Goal: Information Seeking & Learning: Learn about a topic

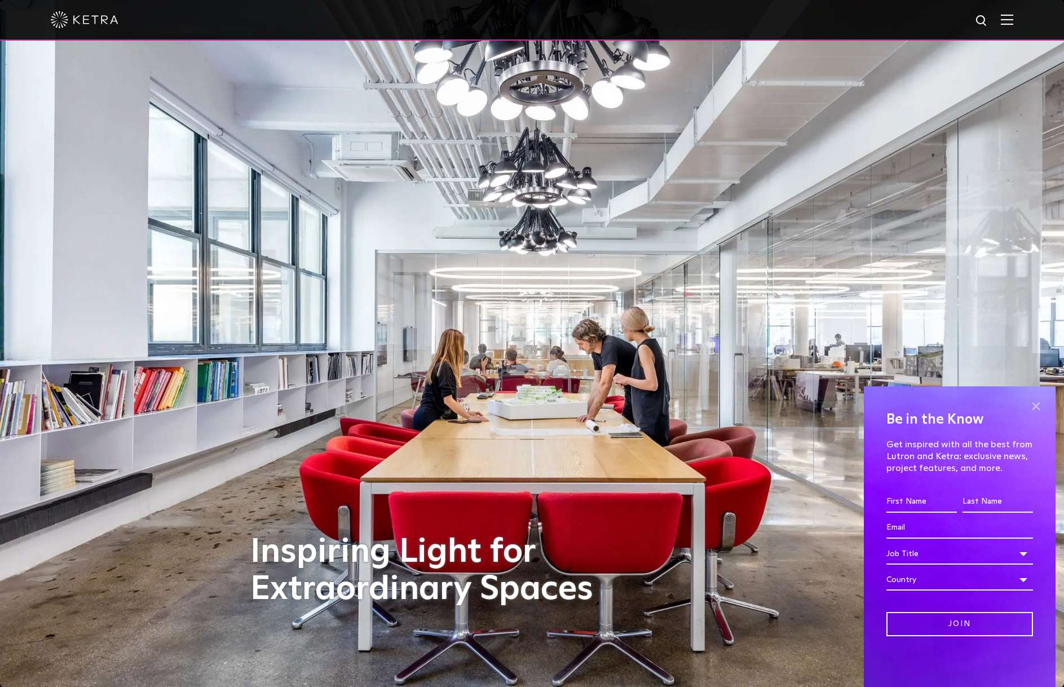
click at [1040, 407] on span at bounding box center [1035, 405] width 17 height 17
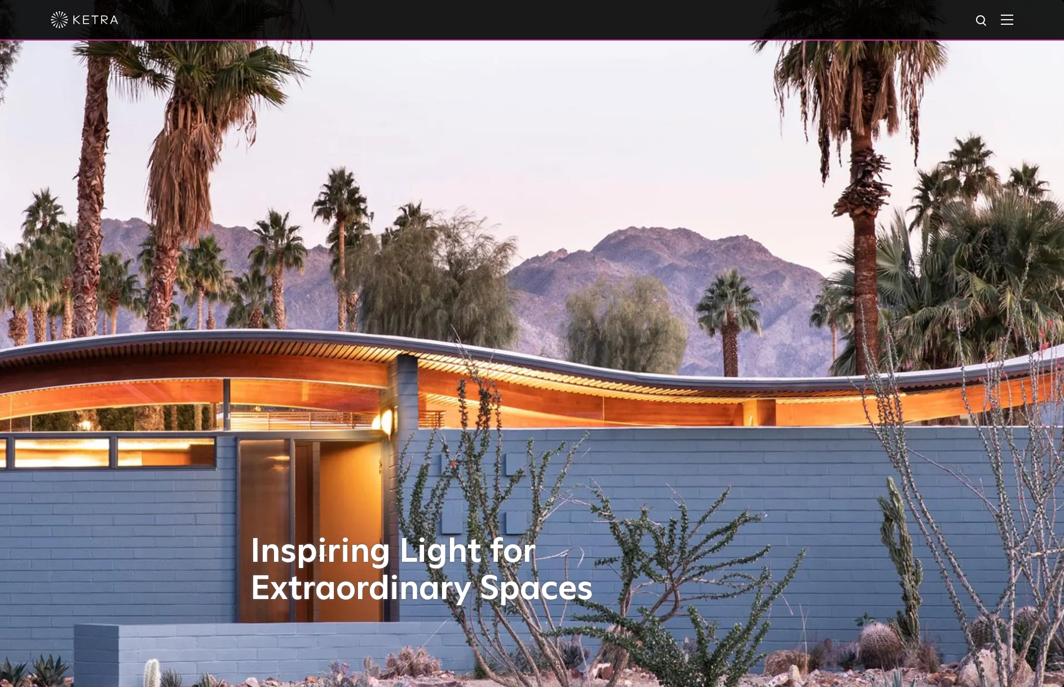
click at [1013, 23] on img at bounding box center [1007, 19] width 12 height 11
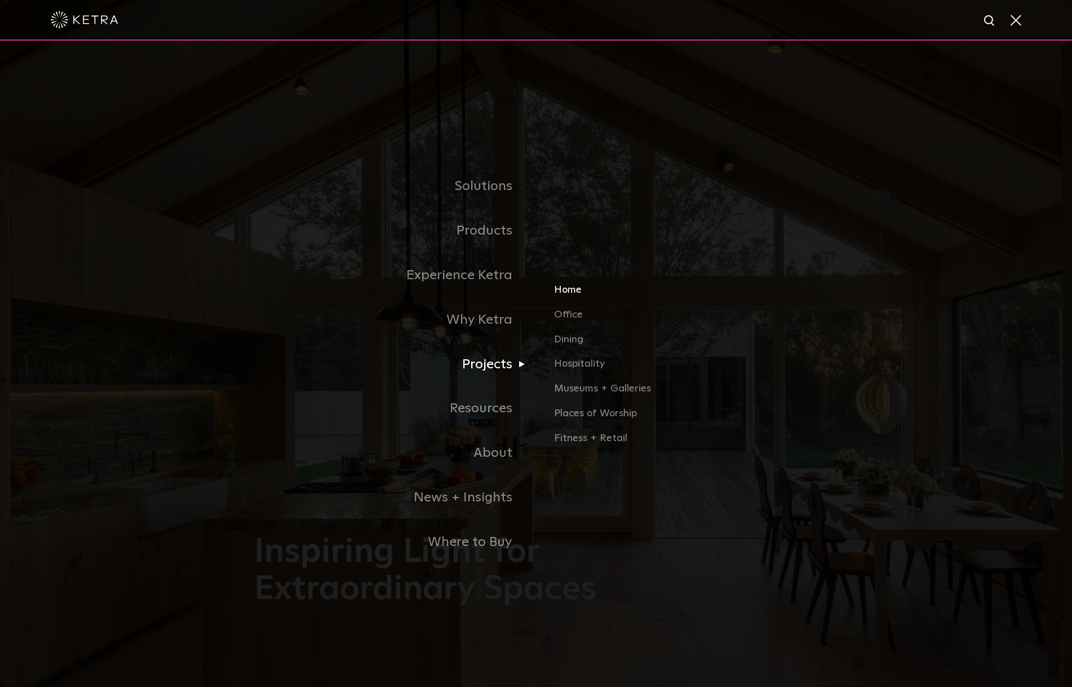
click at [575, 293] on link "Home" at bounding box center [686, 294] width 264 height 25
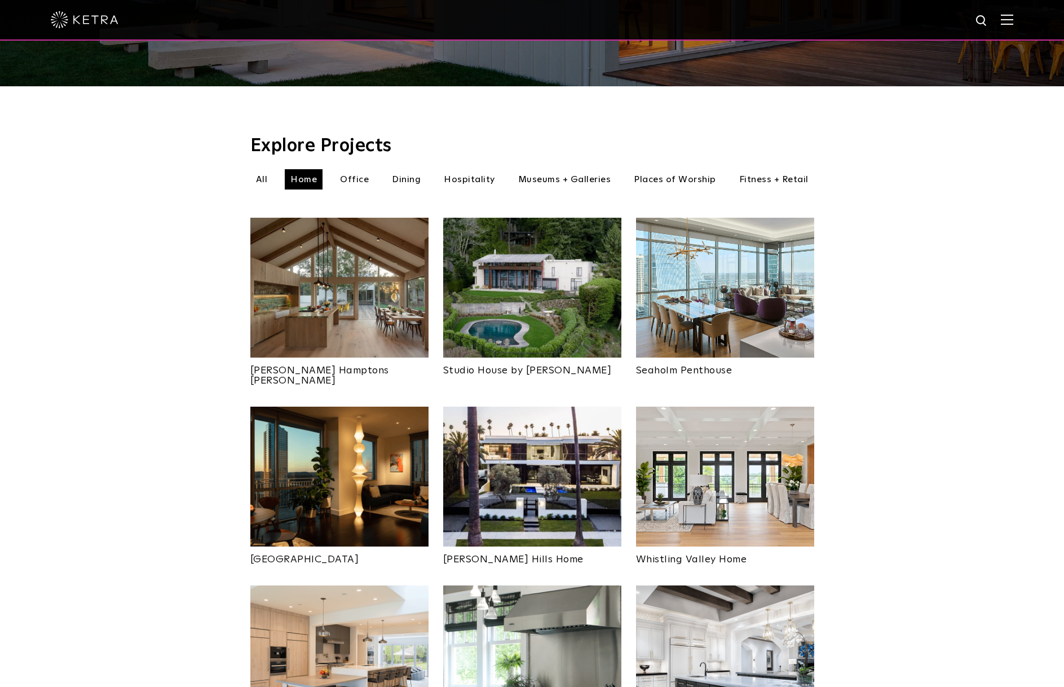
scroll to position [395, 0]
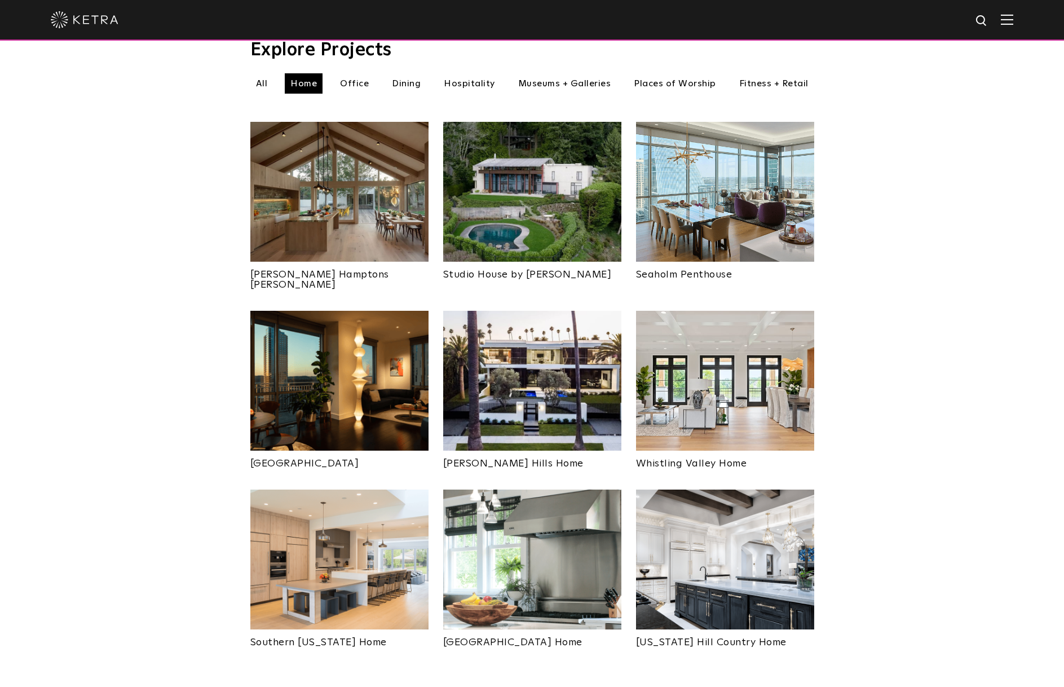
click at [364, 169] on img at bounding box center [339, 192] width 178 height 140
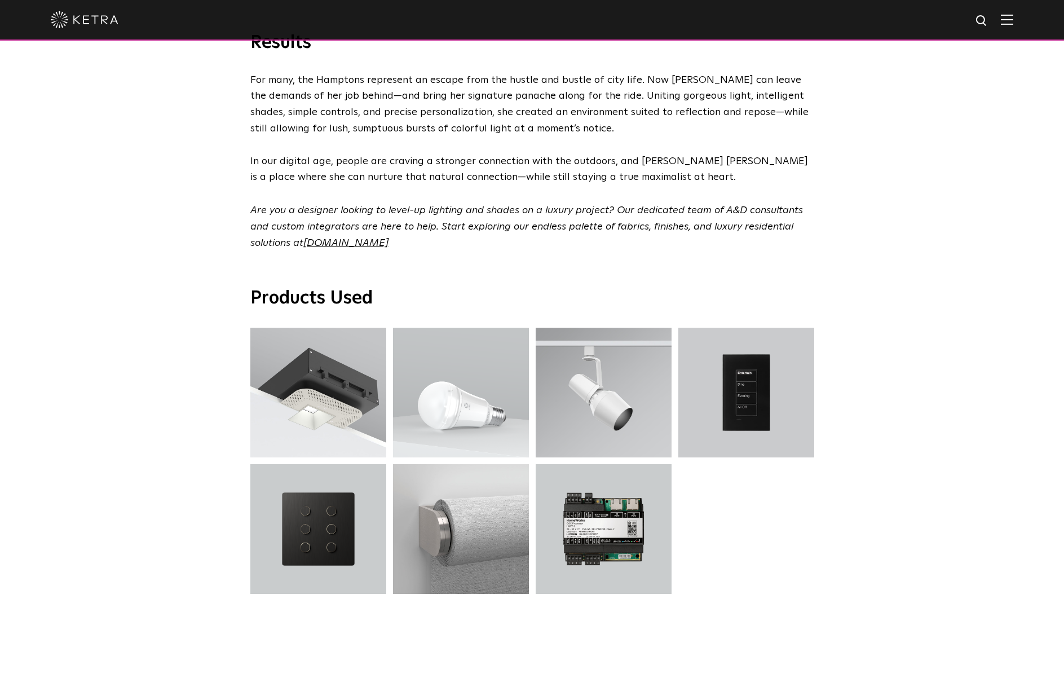
scroll to position [3608, 0]
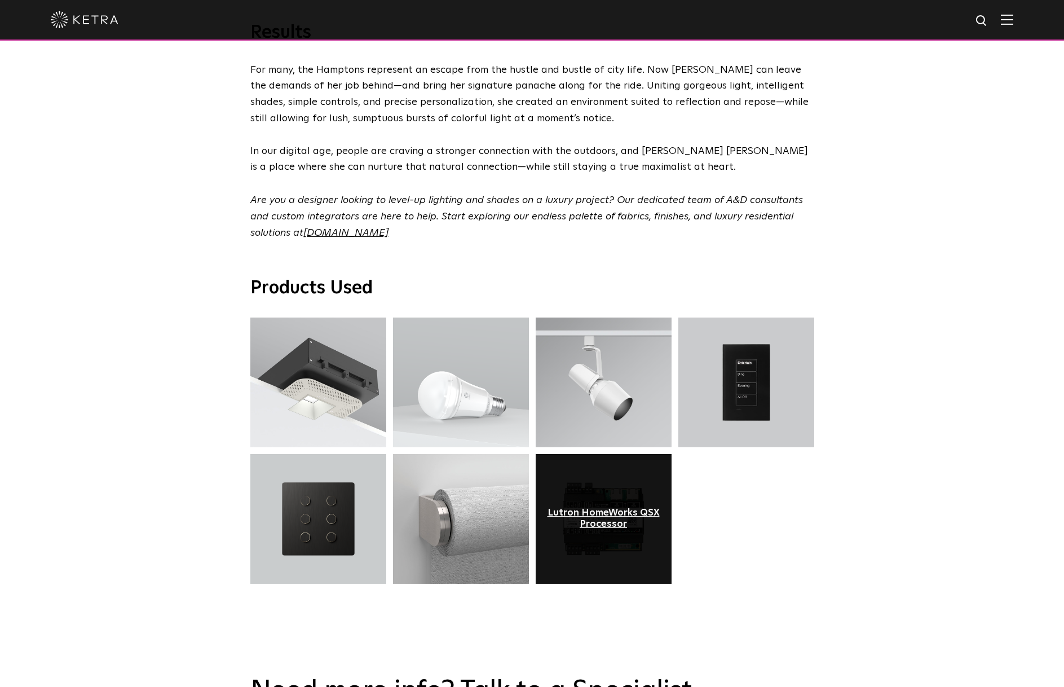
click at [611, 507] on div "Lutron HomeWorks QSX Processor" at bounding box center [603, 518] width 119 height 23
